Goal: Find specific page/section: Find specific page/section

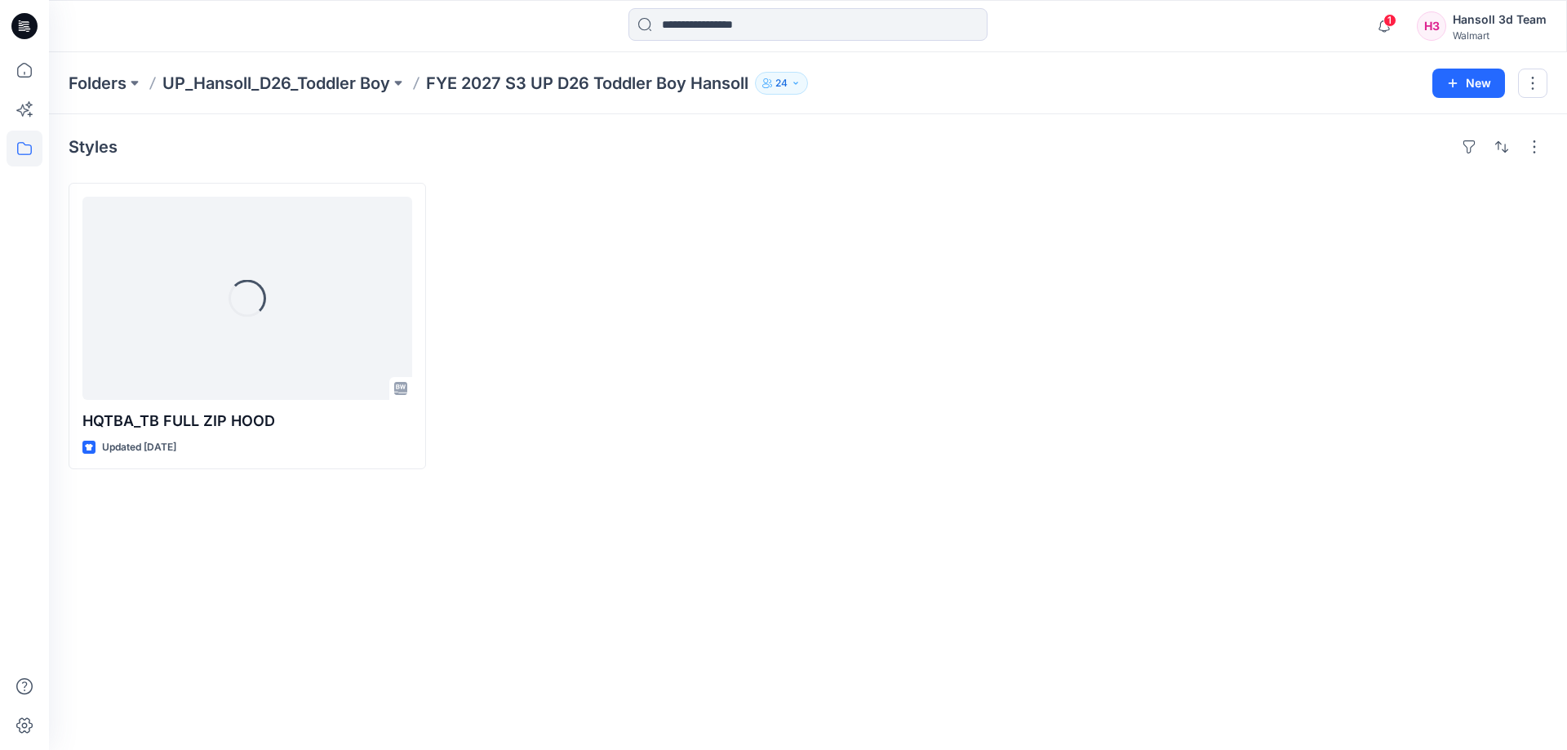
click at [704, 541] on div "Styles Loading... HQTBA_TB FULL ZIP HOOD Updated 4 days ago" at bounding box center [808, 432] width 1518 height 636
click at [416, 673] on div "Styles HQTBA_TB FULL ZIP HOOD Updated 4 days ago" at bounding box center [808, 432] width 1518 height 636
click at [603, 582] on div "Styles HQTBA_TB FULL ZIP HOOD Updated 4 days ago Set Status" at bounding box center [808, 432] width 1518 height 636
click at [551, 578] on div "Styles HQTBA_TB FULL ZIP HOOD Updated 4 days ago" at bounding box center [808, 432] width 1518 height 636
click at [1274, 285] on div at bounding box center [1369, 326] width 358 height 287
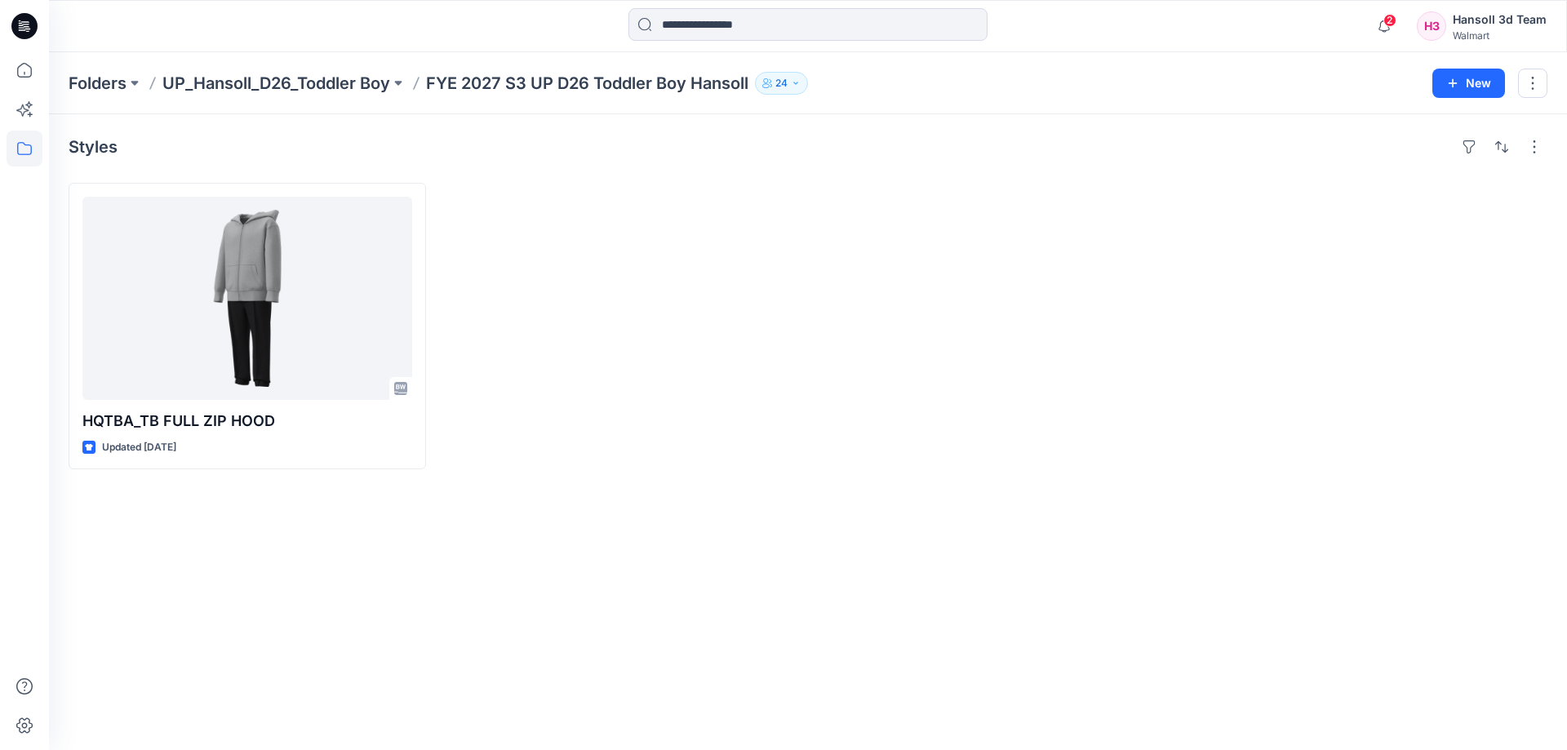
click at [1565, 526] on div "Styles HQTBA_TB FULL ZIP HOOD Updated 4 days ago" at bounding box center [808, 432] width 1518 height 636
click at [914, 469] on div at bounding box center [995, 326] width 358 height 287
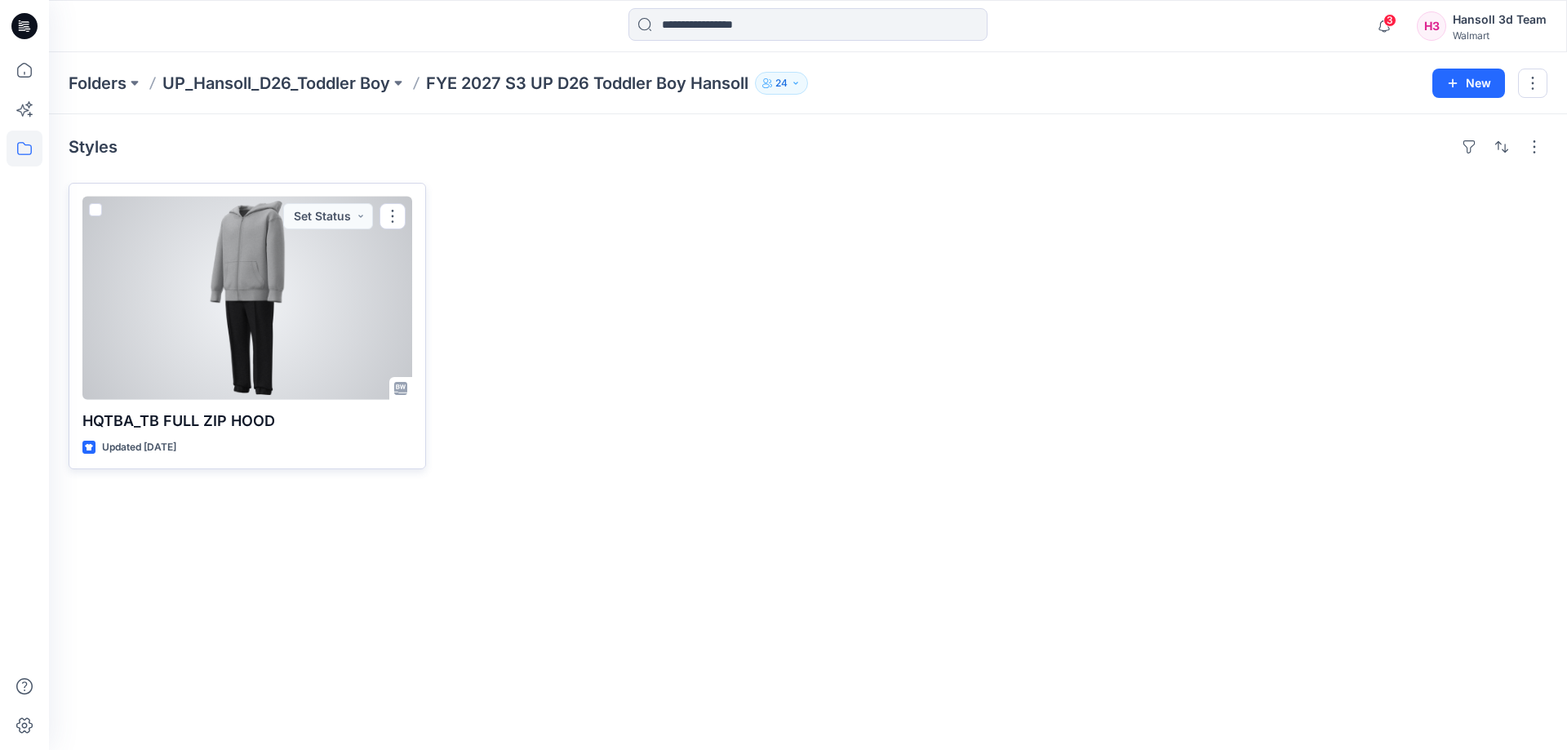
click at [210, 357] on div at bounding box center [247, 298] width 330 height 203
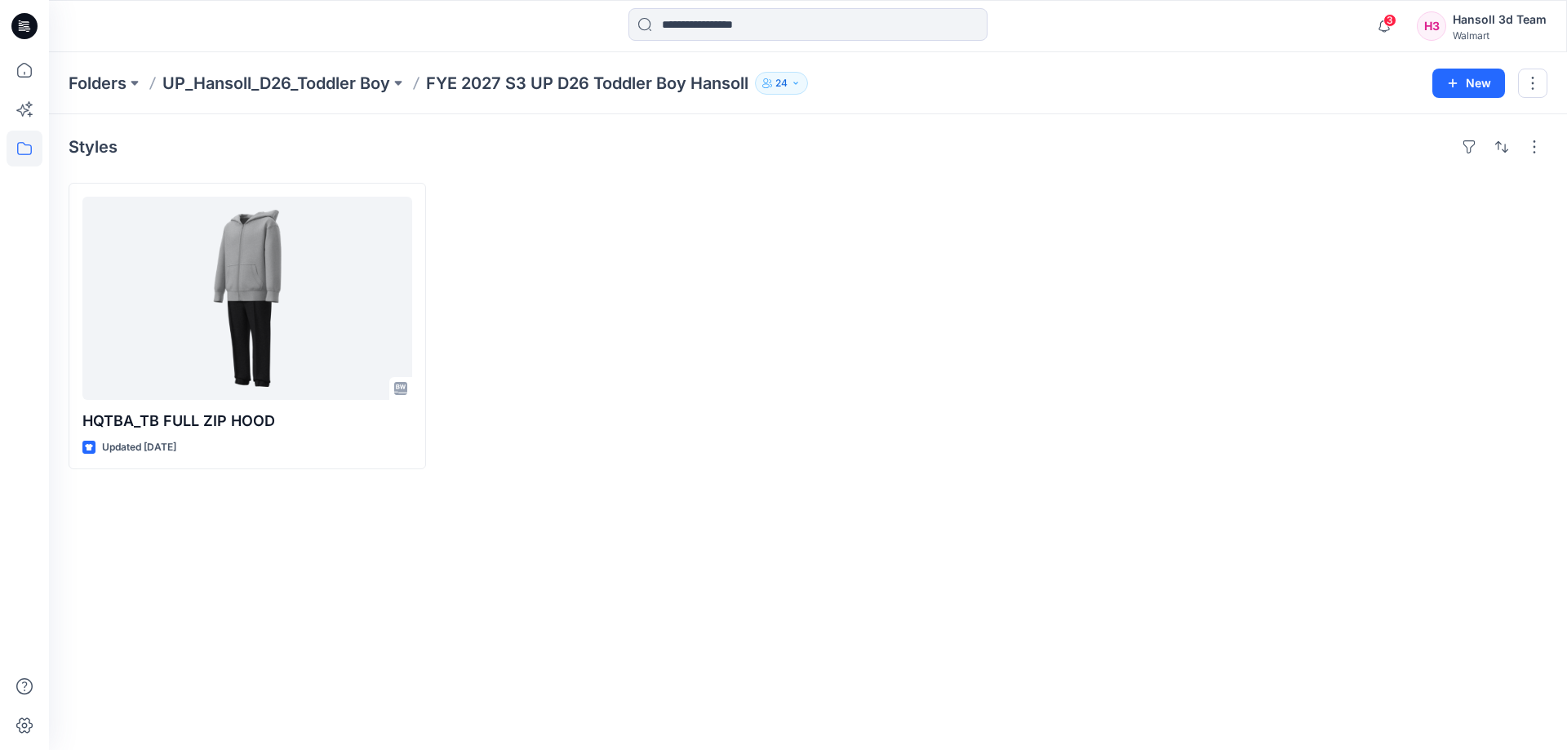
click at [647, 329] on div at bounding box center [621, 326] width 358 height 287
drag, startPoint x: 1485, startPoint y: 420, endPoint x: 1497, endPoint y: 459, distance: 40.3
click at [1487, 420] on div at bounding box center [1369, 326] width 358 height 287
click at [1420, 290] on div at bounding box center [1369, 326] width 358 height 287
click at [1465, 312] on div at bounding box center [1369, 326] width 358 height 287
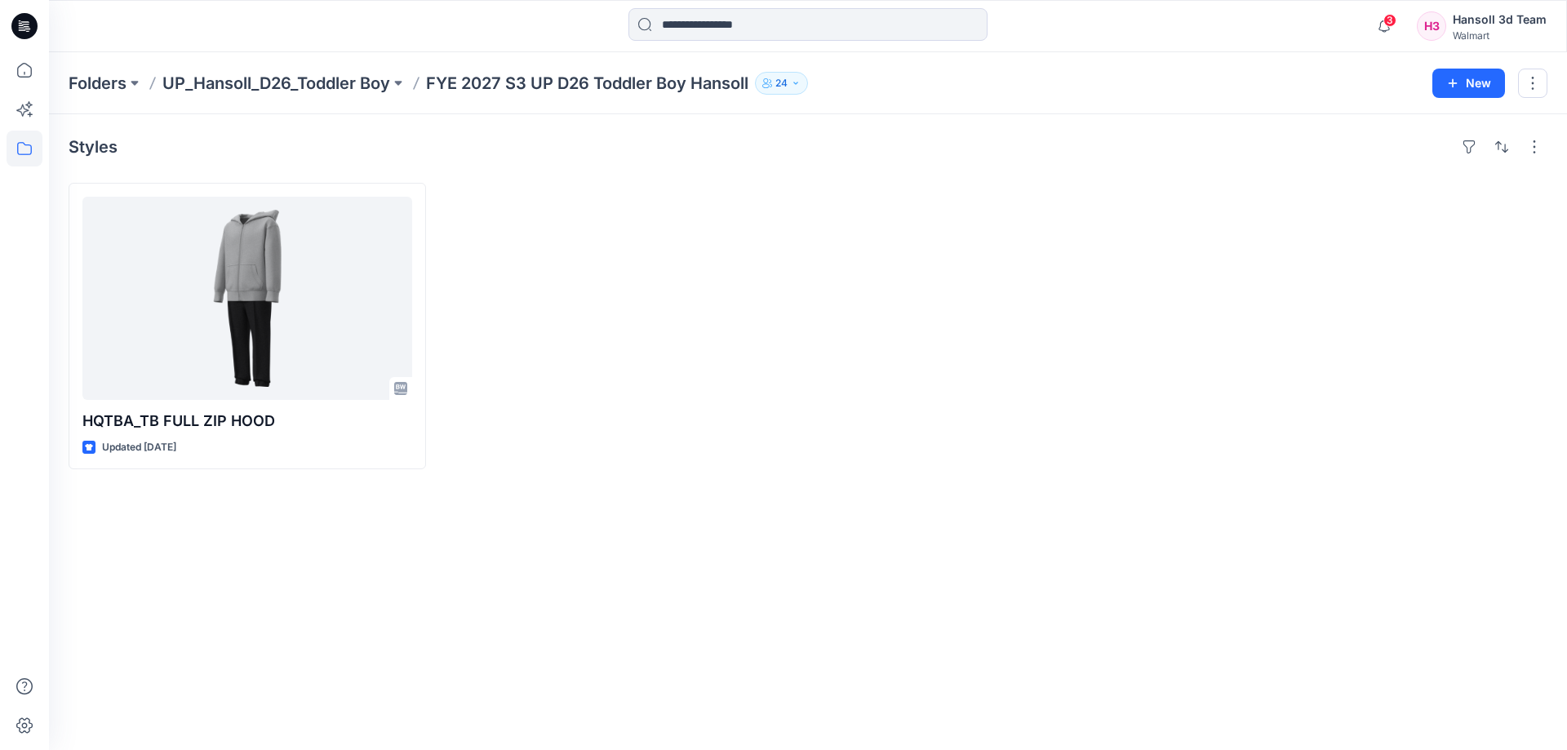
click at [1207, 565] on div "Styles HQTBA_TB FULL ZIP HOOD Updated 4 days ago" at bounding box center [808, 432] width 1518 height 636
